Goal: Find specific page/section: Find specific page/section

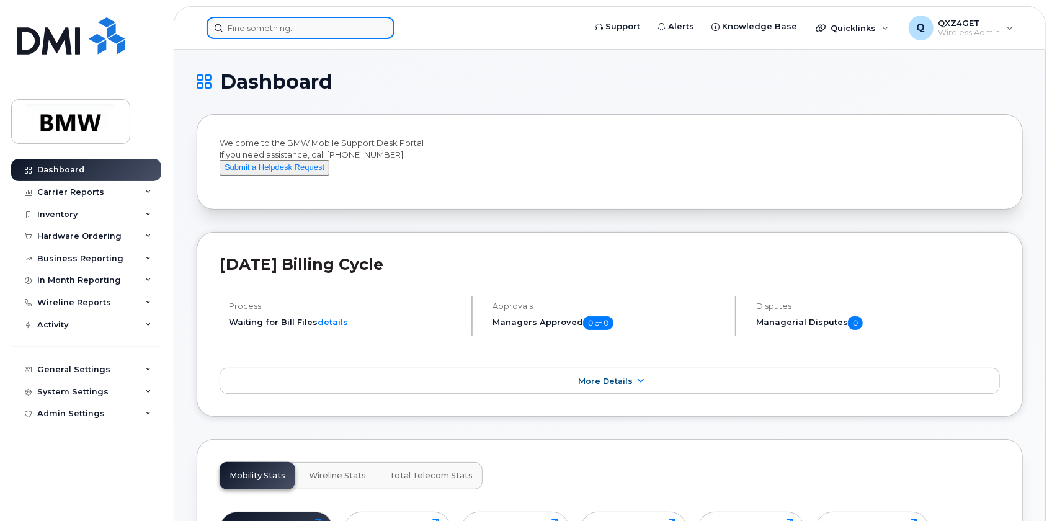
click at [242, 26] on input at bounding box center [300, 28] width 188 height 22
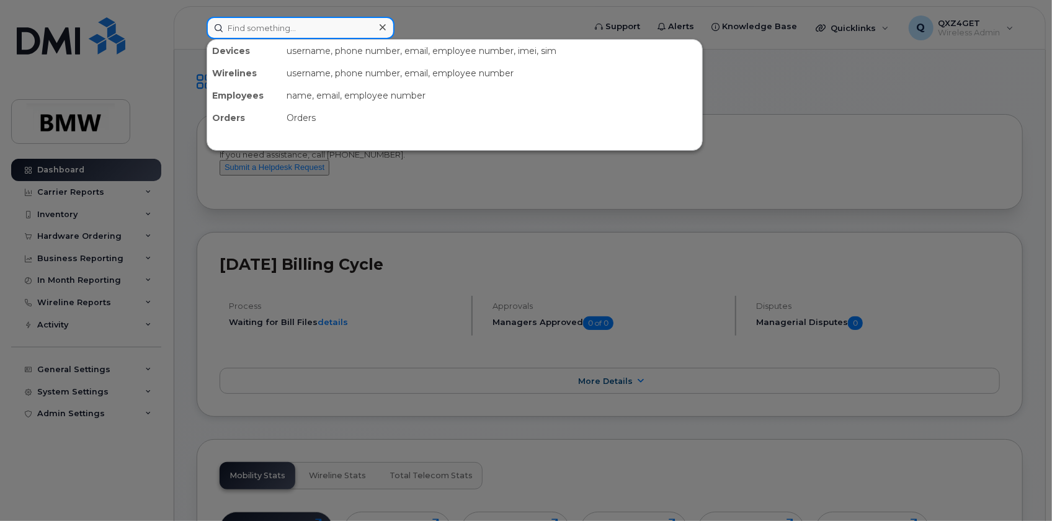
paste input "8647355352"
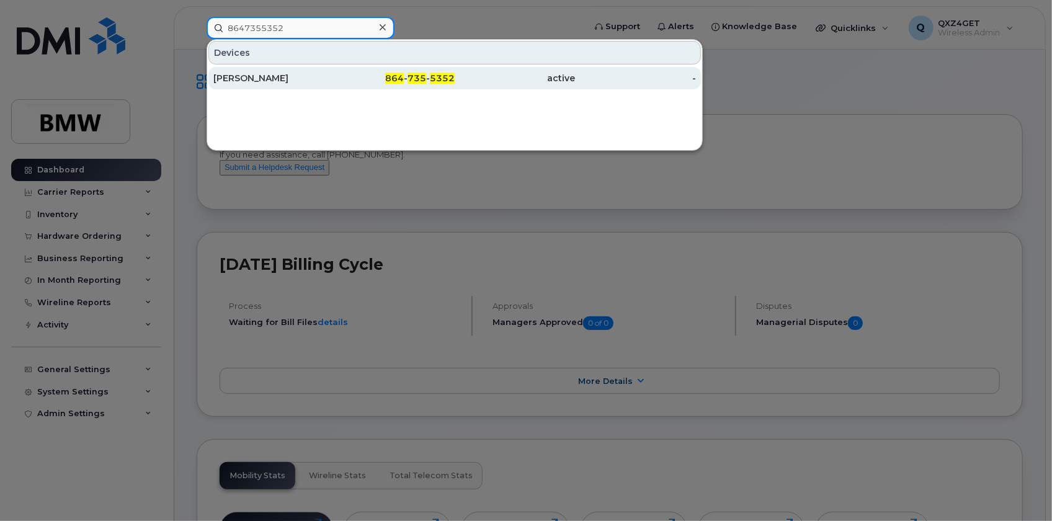
type input "8647355352"
click at [251, 78] on div "[PERSON_NAME]" at bounding box center [273, 78] width 121 height 12
